Goal: Task Accomplishment & Management: Use online tool/utility

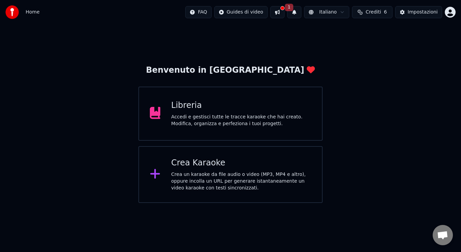
click at [310, 182] on div "Crea un karaoke da file audio o video (MP3, MP4 e altro), oppure incolla un URL…" at bounding box center [241, 181] width 140 height 20
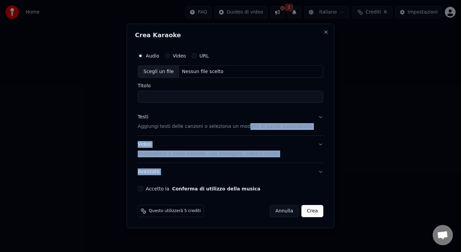
drag, startPoint x: 310, startPoint y: 182, endPoint x: 249, endPoint y: 104, distance: 98.4
click at [249, 104] on div "Audio Video URL Scegli un file Nessun file scelto Titolo Testi Aggiungi testi d…" at bounding box center [230, 120] width 191 height 148
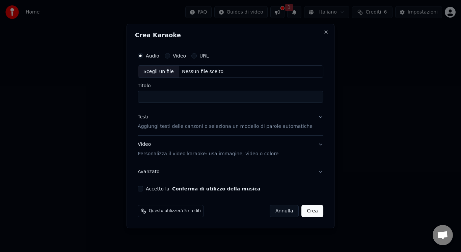
click at [157, 66] on div "Scegli un file" at bounding box center [158, 72] width 41 height 12
type input "**********"
drag, startPoint x: 218, startPoint y: 95, endPoint x: 128, endPoint y: 87, distance: 90.5
click at [128, 87] on body "**********" at bounding box center [230, 101] width 461 height 203
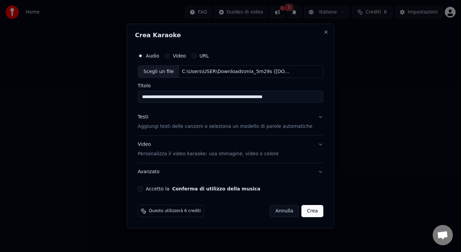
type input "**********"
click at [152, 188] on div "Accetto la Conferma di utilizzo della musica" at bounding box center [231, 188] width 186 height 5
click at [143, 188] on button "Accetto la Conferma di utilizzo della musica" at bounding box center [140, 188] width 5 height 5
click at [175, 120] on div "Testi Aggiungi testi delle canzoni o seleziona un modello di parole automatiche" at bounding box center [225, 122] width 175 height 16
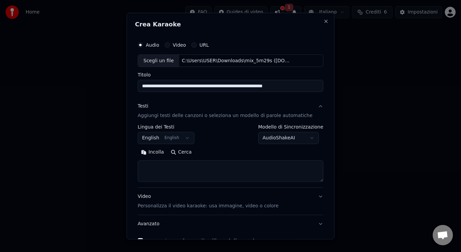
click at [193, 198] on div "Video Personalizza il video karaoke: usa immagine, video o colore" at bounding box center [208, 201] width 141 height 16
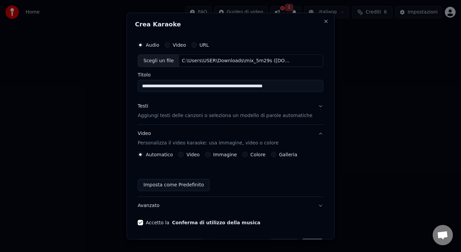
click at [187, 155] on div "Video" at bounding box center [188, 154] width 21 height 5
click at [181, 155] on button "Video" at bounding box center [180, 154] width 5 height 5
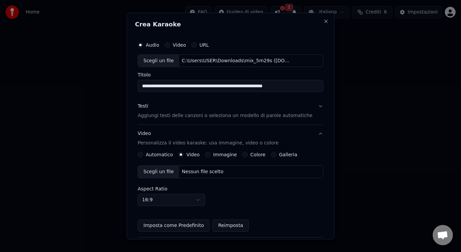
click at [164, 168] on div "Scegli un file" at bounding box center [158, 172] width 41 height 12
click at [163, 121] on button "Testi Aggiungi testi delle canzoni o seleziona un modello di parole automatiche" at bounding box center [231, 110] width 186 height 27
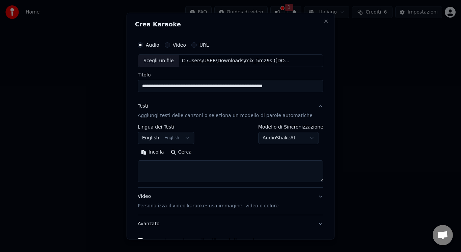
click at [166, 137] on button "English English" at bounding box center [166, 138] width 57 height 12
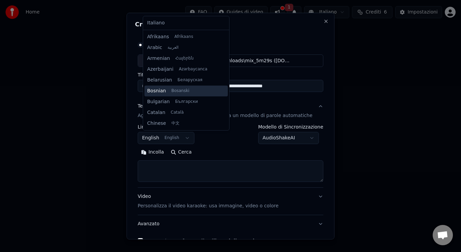
scroll to position [54, 0]
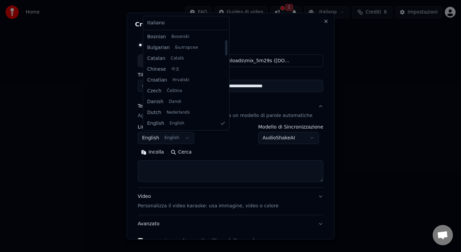
select select "**"
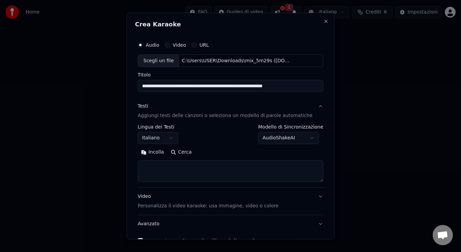
click at [189, 177] on textarea at bounding box center [231, 171] width 186 height 22
click at [162, 156] on button "Incolla" at bounding box center [153, 152] width 30 height 11
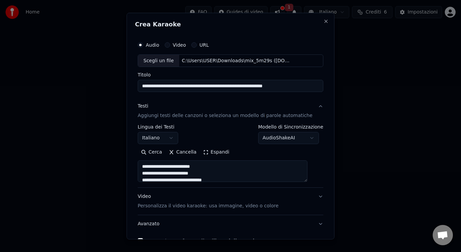
click at [215, 154] on button "Espandi" at bounding box center [216, 152] width 33 height 11
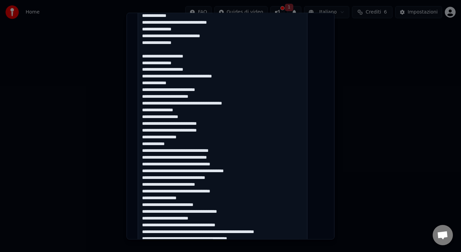
scroll to position [524, 0]
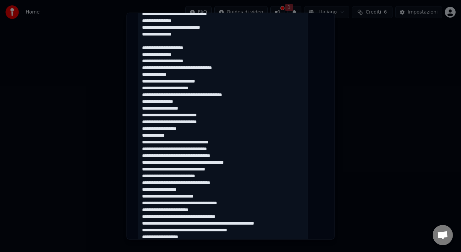
click at [208, 101] on textarea at bounding box center [223, 33] width 170 height 795
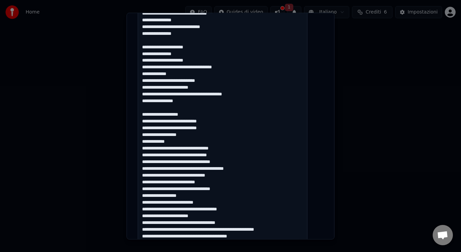
scroll to position [615, 0]
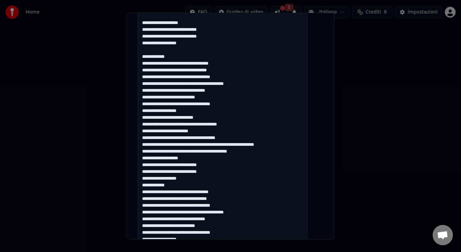
scroll to position [649, 0]
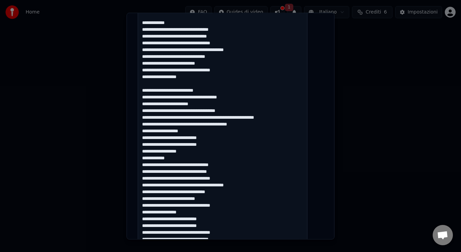
scroll to position [716, 0]
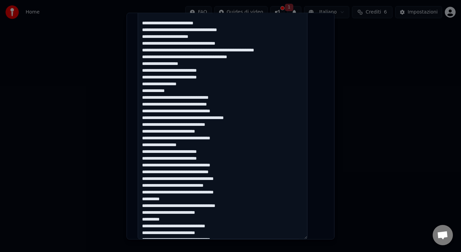
drag, startPoint x: 245, startPoint y: 44, endPoint x: 228, endPoint y: 44, distance: 16.9
drag, startPoint x: 266, startPoint y: 58, endPoint x: 240, endPoint y: 57, distance: 25.7
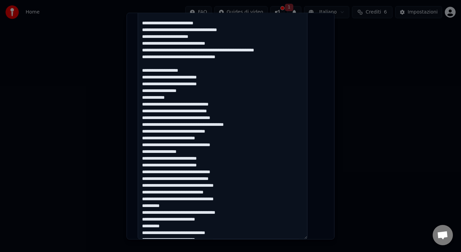
scroll to position [764, 0]
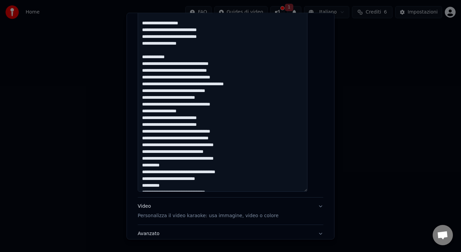
scroll to position [797, 0]
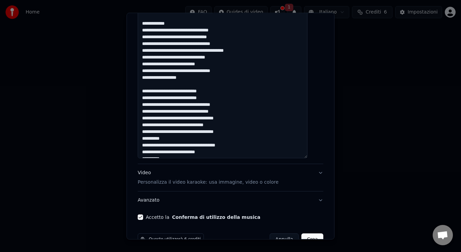
scroll to position [814, 0]
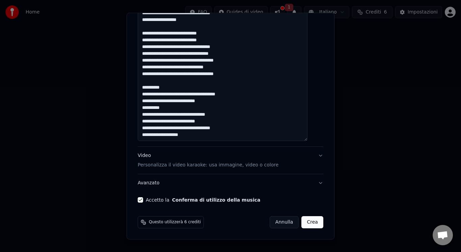
scroll to position [48, 0]
type textarea "**********"
click at [309, 220] on button "Crea" at bounding box center [313, 222] width 22 height 12
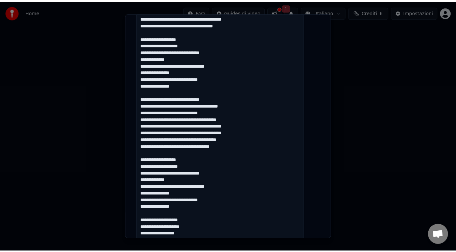
scroll to position [133, 0]
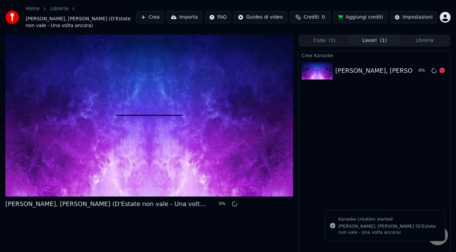
click at [327, 69] on img at bounding box center [316, 71] width 31 height 18
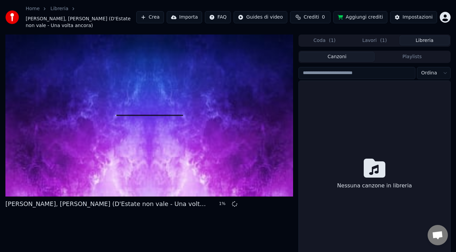
click at [418, 41] on button "Libreria" at bounding box center [424, 40] width 50 height 10
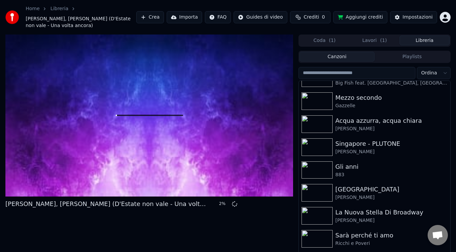
scroll to position [821, 0]
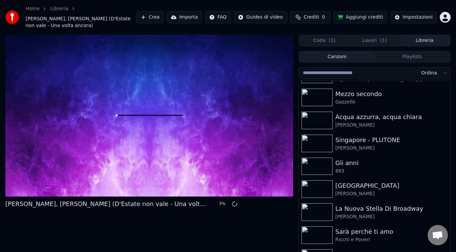
click at [354, 46] on div "Coda ( 1 ) Lavori ( 1 ) Libreria" at bounding box center [374, 40] width 152 height 12
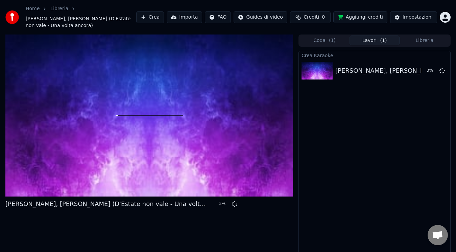
click at [355, 44] on button "Lavori ( 1 )" at bounding box center [374, 40] width 50 height 10
click at [328, 98] on div "Crea Karaoke [PERSON_NAME], [PERSON_NAME] (D'Estate non vale - Una volta ancora…" at bounding box center [374, 158] width 152 height 214
drag, startPoint x: 139, startPoint y: 154, endPoint x: 148, endPoint y: 240, distance: 86.6
click at [148, 240] on div "[PERSON_NAME], [PERSON_NAME] (D'Estate non vale - Una volta ancora) 99 %" at bounding box center [148, 149] width 287 height 230
click at [393, 169] on div "Crea Karaoke [PERSON_NAME], [PERSON_NAME] (D'Estate non vale - Una volta ancora…" at bounding box center [374, 158] width 152 height 214
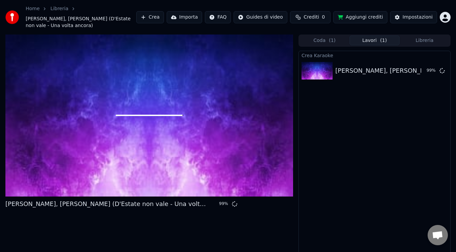
click at [410, 40] on button "Libreria" at bounding box center [424, 40] width 50 height 10
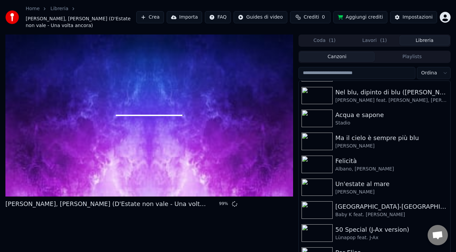
scroll to position [577, 0]
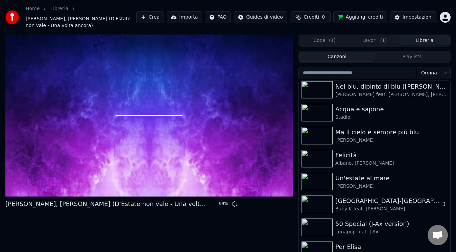
drag, startPoint x: 449, startPoint y: 112, endPoint x: 418, endPoint y: 202, distance: 95.3
click at [422, 213] on div "Roma-[GEOGRAPHIC_DATA] Baby K feat. [PERSON_NAME]" at bounding box center [374, 204] width 151 height 23
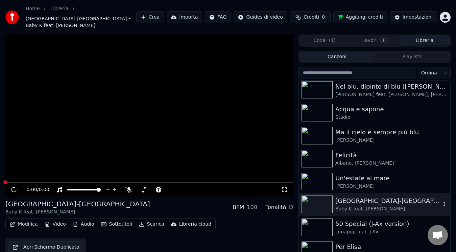
click at [418, 205] on div "Baby K feat. [PERSON_NAME]" at bounding box center [387, 208] width 105 height 7
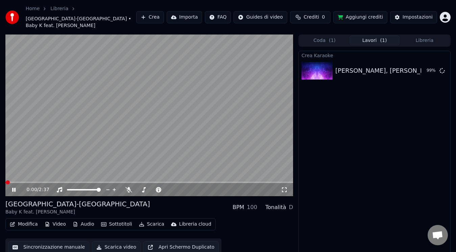
click at [383, 37] on span "( 1 )" at bounding box center [383, 40] width 7 height 7
click at [91, 73] on video at bounding box center [148, 115] width 287 height 162
click at [433, 35] on button "Libreria" at bounding box center [424, 40] width 50 height 10
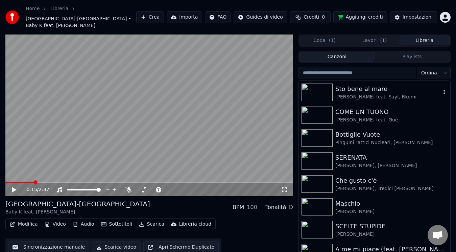
click at [371, 94] on div "[PERSON_NAME] feat. Sayf, Rkomi" at bounding box center [387, 97] width 105 height 7
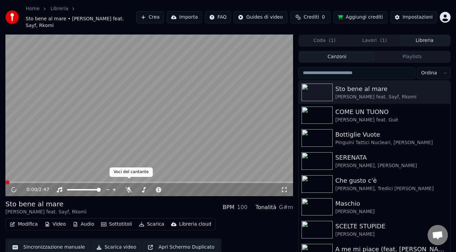
click at [130, 186] on div "0:00 / 2:47" at bounding box center [148, 190] width 287 height 14
click at [129, 180] on span at bounding box center [128, 178] width 3 height 3
click at [5, 180] on span at bounding box center [7, 182] width 4 height 4
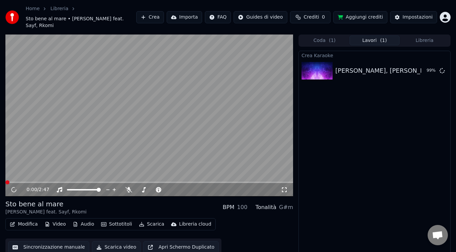
click at [368, 36] on button "Lavori ( 1 )" at bounding box center [374, 40] width 50 height 10
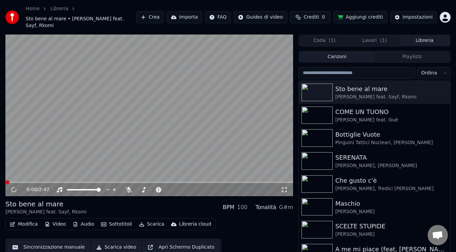
click at [414, 35] on button "Libreria" at bounding box center [424, 40] width 50 height 10
click at [127, 187] on icon at bounding box center [128, 189] width 7 height 5
click at [15, 187] on icon at bounding box center [13, 189] width 3 height 4
drag, startPoint x: 15, startPoint y: 173, endPoint x: 16, endPoint y: 176, distance: 3.8
click at [16, 176] on div "0:04 / 2:47" at bounding box center [148, 115] width 287 height 162
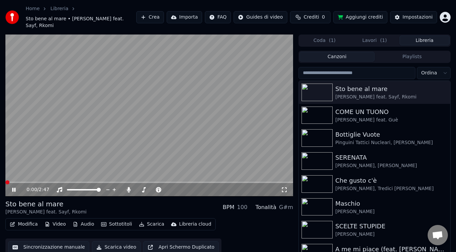
click at [5, 180] on span at bounding box center [7, 182] width 4 height 4
click at [128, 187] on icon at bounding box center [129, 189] width 4 height 5
click at [283, 187] on icon at bounding box center [284, 189] width 7 height 5
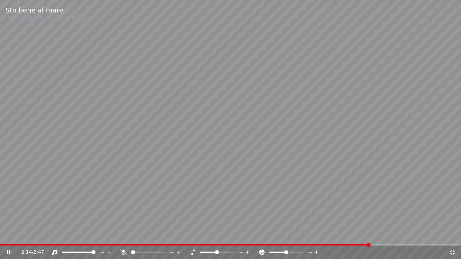
click at [123, 251] on icon at bounding box center [123, 252] width 7 height 5
click at [366, 244] on video at bounding box center [230, 129] width 461 height 259
click at [366, 245] on div "2:16 / 2:47" at bounding box center [230, 252] width 461 height 15
click at [366, 245] on span at bounding box center [183, 245] width 366 height 1
click at [9, 251] on icon at bounding box center [9, 252] width 4 height 5
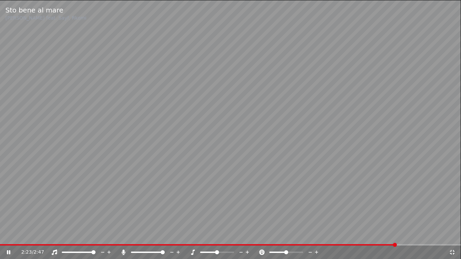
click at [123, 251] on icon at bounding box center [123, 252] width 7 height 5
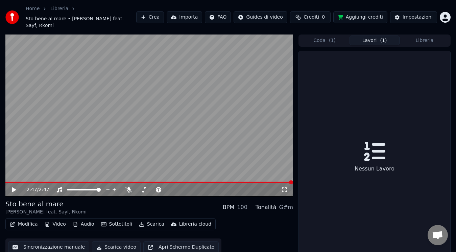
click at [364, 37] on button "Lavori ( 1 )" at bounding box center [374, 40] width 50 height 10
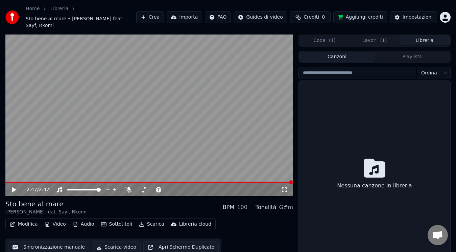
click at [416, 35] on button "Libreria" at bounding box center [424, 40] width 50 height 10
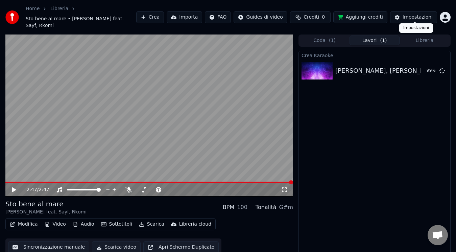
click at [379, 35] on button "Lavori ( 1 )" at bounding box center [374, 40] width 50 height 10
